Goal: Task Accomplishment & Management: Manage account settings

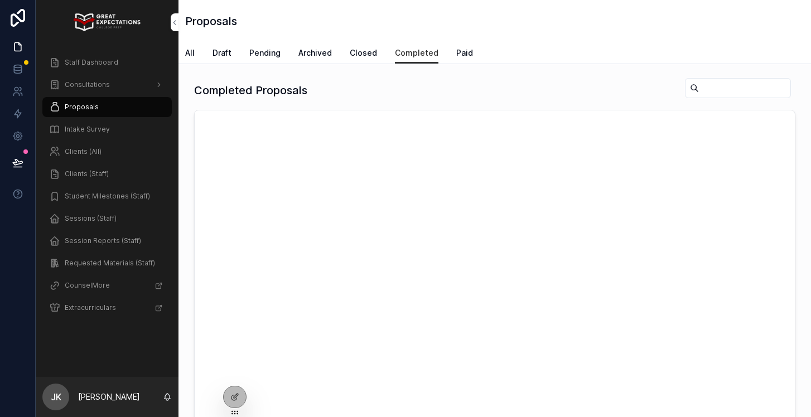
scroll to position [2245, 0]
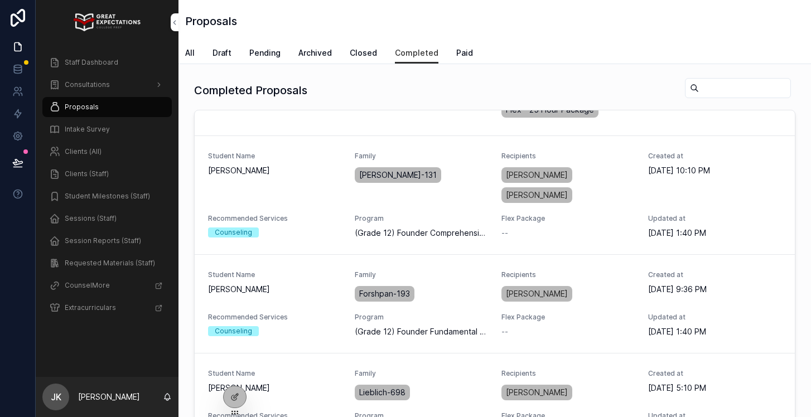
click at [722, 87] on input "scrollable content" at bounding box center [745, 88] width 92 height 16
click at [0, 0] on button "PREVIEW PROPOSAL" at bounding box center [0, 0] width 0 height 0
click at [84, 88] on span "Consultations" at bounding box center [87, 84] width 45 height 9
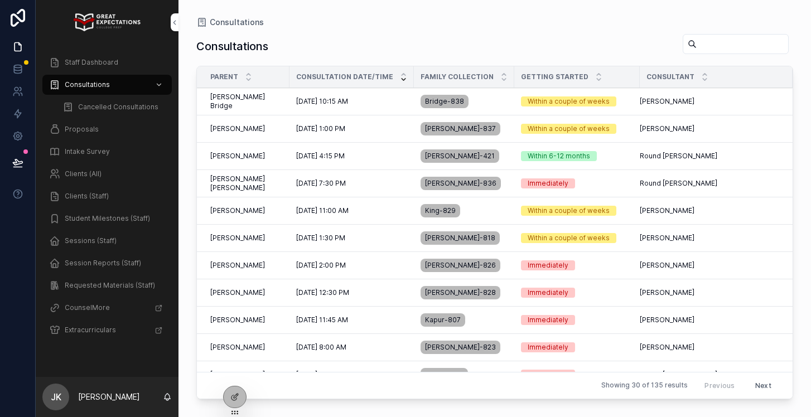
click at [316, 100] on span "[DATE] 10:15 AM" at bounding box center [322, 101] width 52 height 9
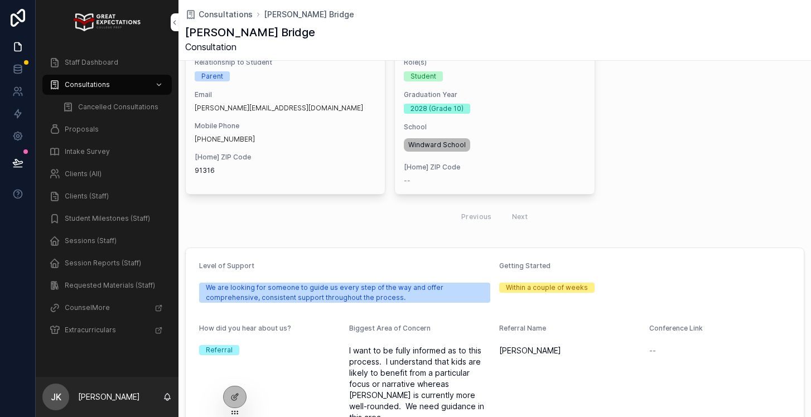
scroll to position [227, 0]
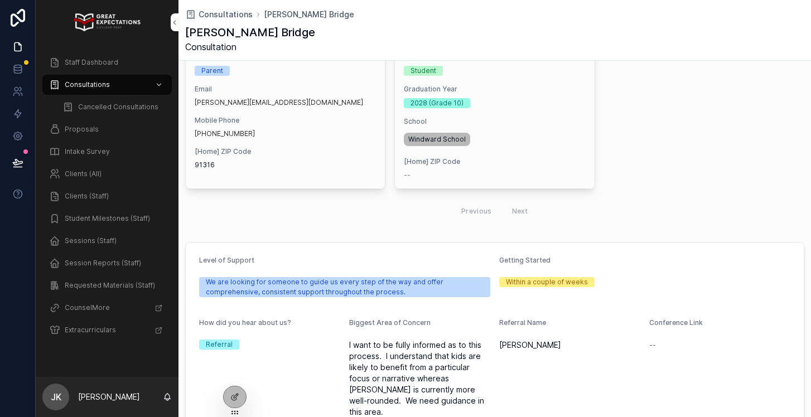
click at [87, 174] on span "Clients (All)" at bounding box center [83, 174] width 37 height 9
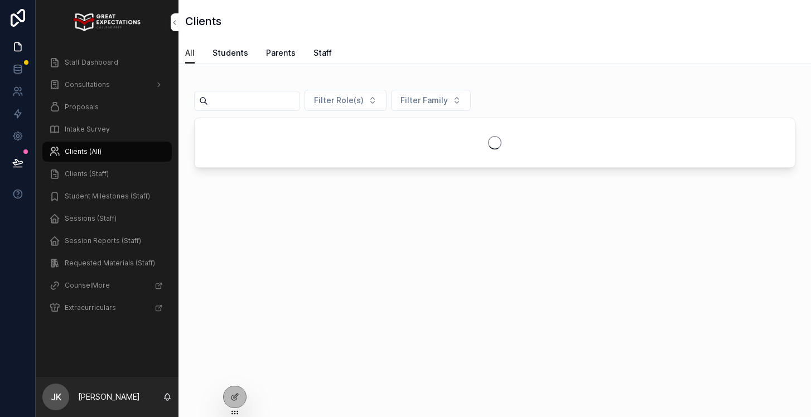
click at [282, 101] on input "scrollable content" at bounding box center [254, 101] width 92 height 16
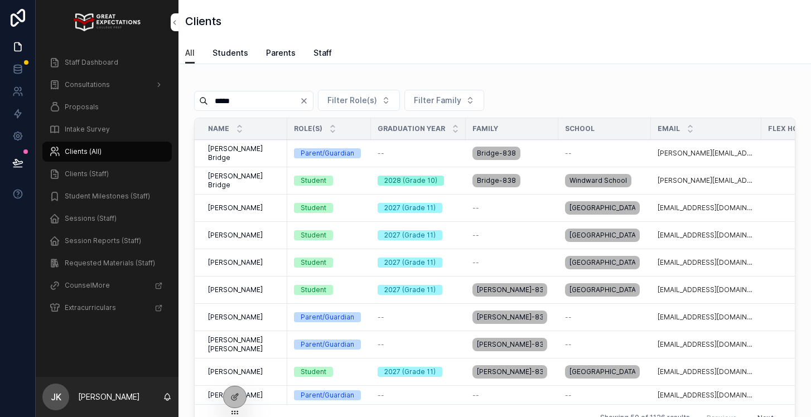
type input "*****"
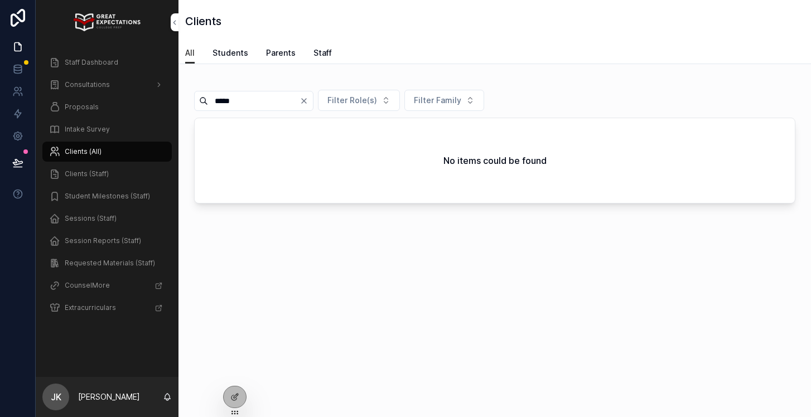
click at [223, 100] on input "*****" at bounding box center [254, 101] width 92 height 16
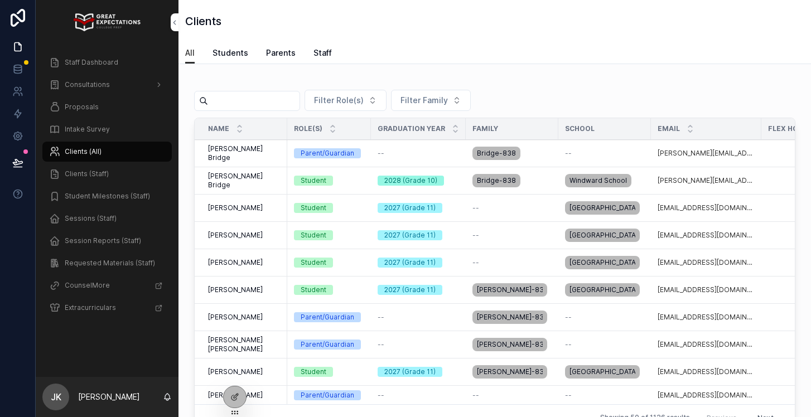
click at [80, 58] on span "Staff Dashboard" at bounding box center [92, 62] width 54 height 9
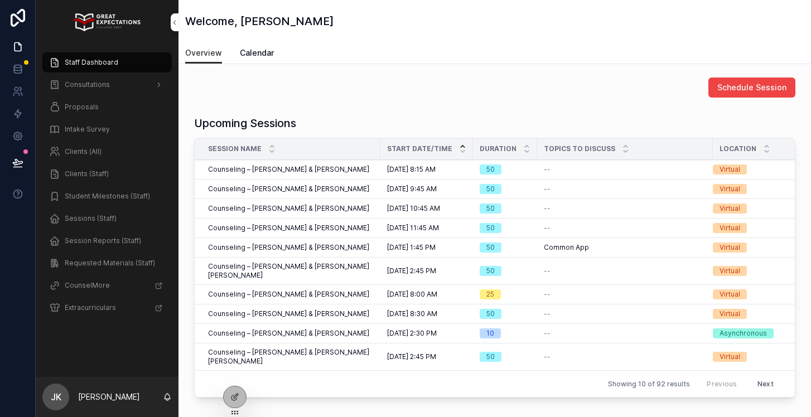
click at [84, 110] on span "Proposals" at bounding box center [82, 107] width 34 height 9
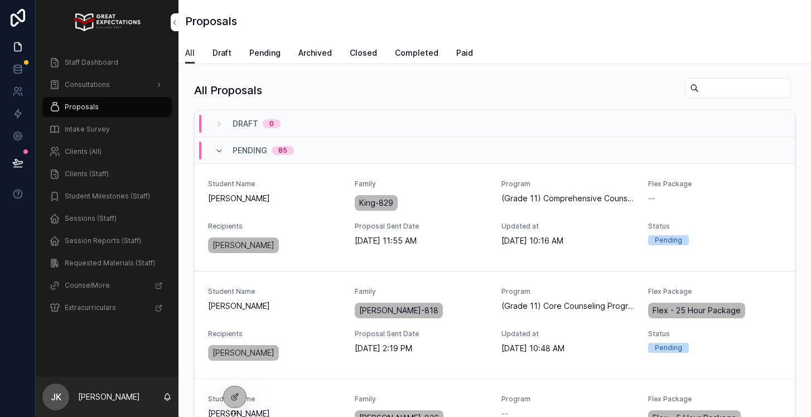
click at [271, 59] on link "Pending" at bounding box center [264, 54] width 31 height 22
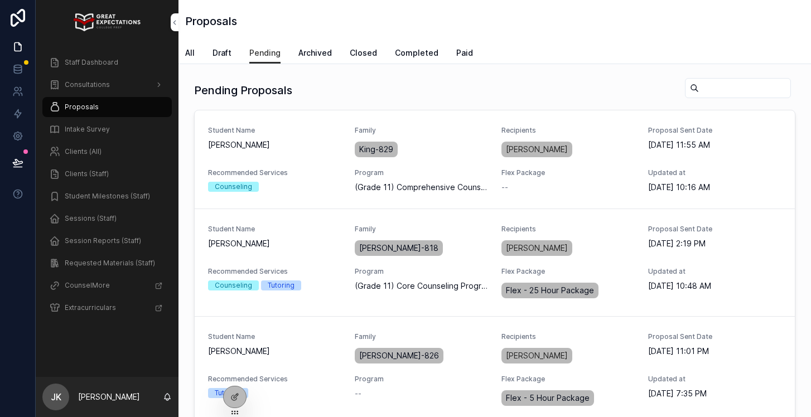
click at [734, 92] on input "scrollable content" at bounding box center [745, 88] width 92 height 16
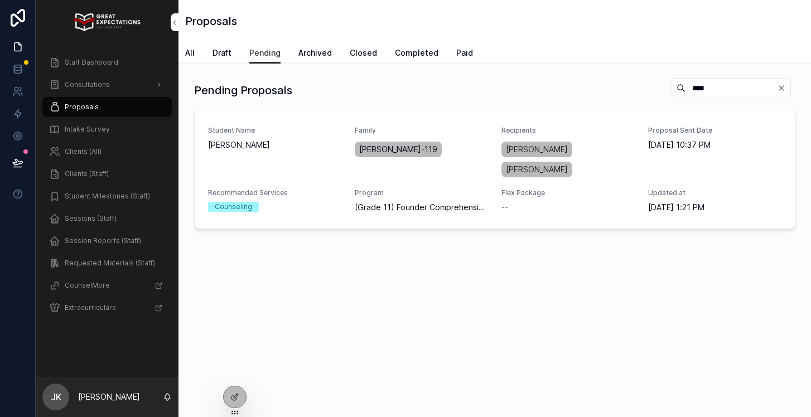
type input "****"
click at [0, 0] on span "EDIT PROPOSAL" at bounding box center [0, 0] width 0 height 0
